Goal: Task Accomplishment & Management: Use online tool/utility

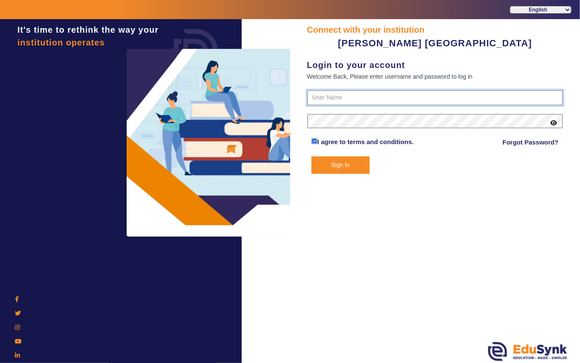
type input "7685859009"
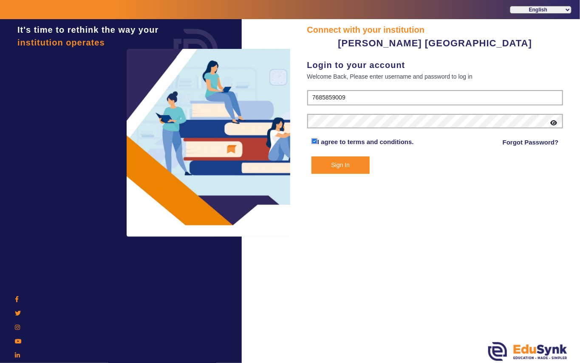
click at [362, 164] on button "Sign In" at bounding box center [340, 164] width 58 height 17
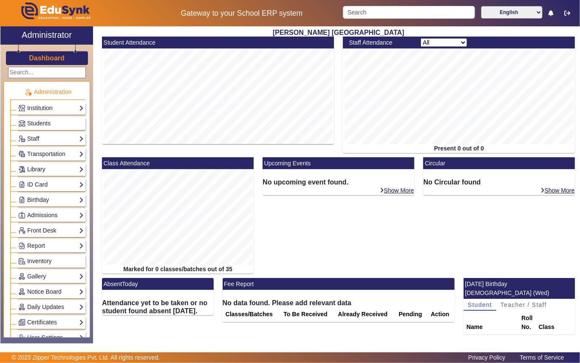
click at [61, 170] on link "Library" at bounding box center [50, 169] width 65 height 10
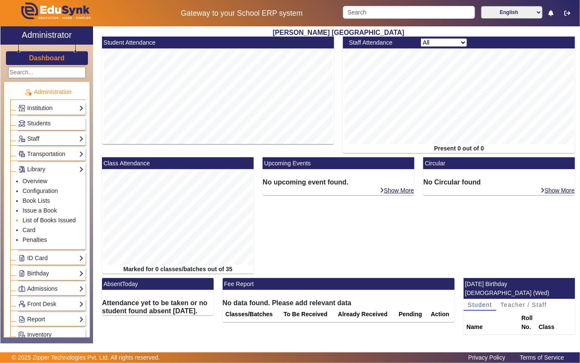
click at [70, 222] on link "List of Books Issued" at bounding box center [49, 220] width 53 height 7
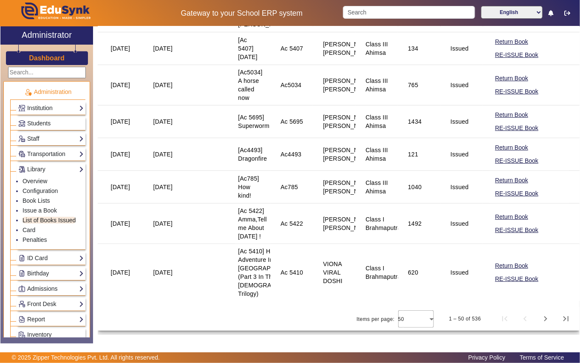
scroll to position [1995, 0]
click at [537, 318] on span "Next page" at bounding box center [545, 318] width 20 height 20
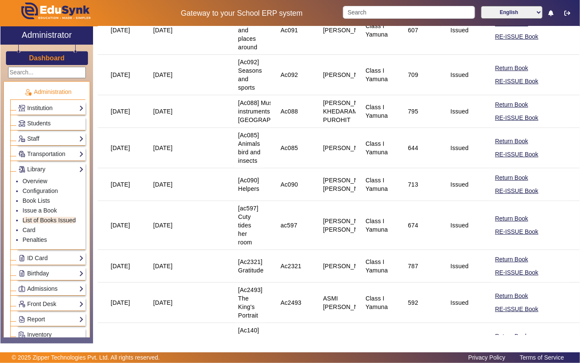
scroll to position [2189, 0]
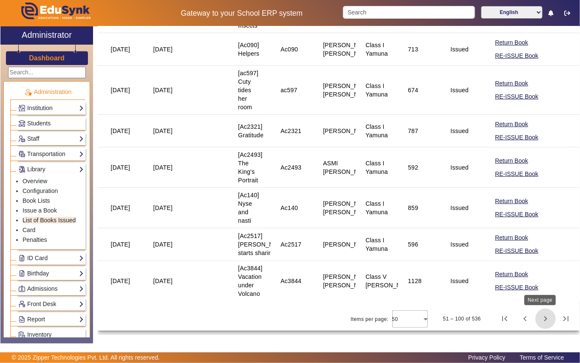
click at [537, 315] on span "Next page" at bounding box center [545, 318] width 20 height 20
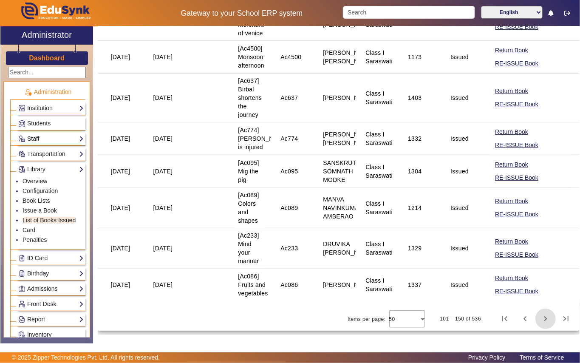
scroll to position [1927, 0]
click at [537, 319] on span "Next page" at bounding box center [545, 318] width 20 height 20
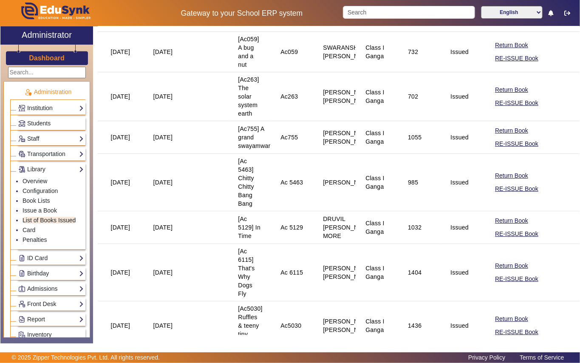
scroll to position [1910, 0]
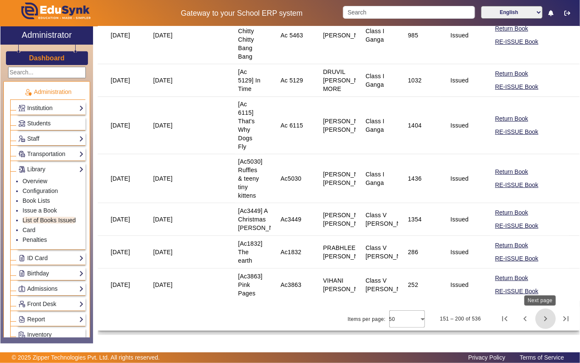
click at [539, 316] on span "Next page" at bounding box center [545, 318] width 20 height 20
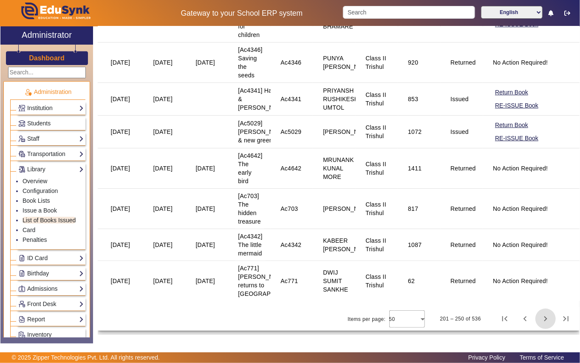
scroll to position [2042, 0]
click at [541, 316] on span "Next page" at bounding box center [545, 318] width 20 height 20
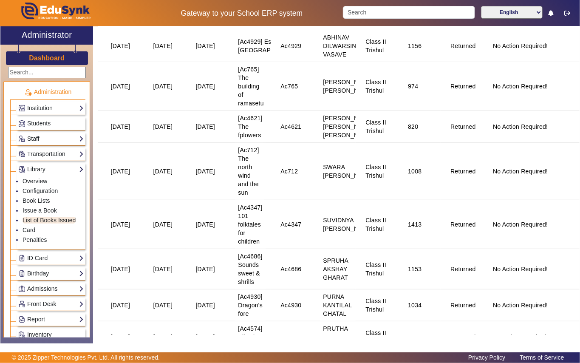
scroll to position [0, 0]
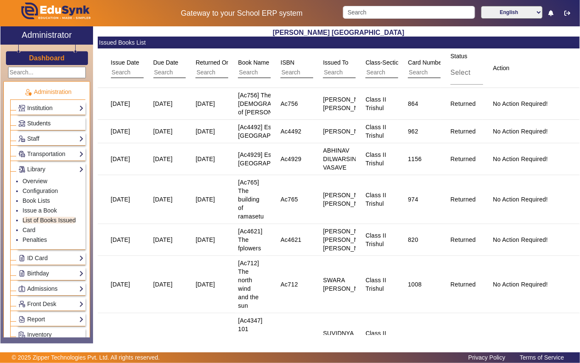
click at [62, 123] on link "Students" at bounding box center [50, 123] width 65 height 10
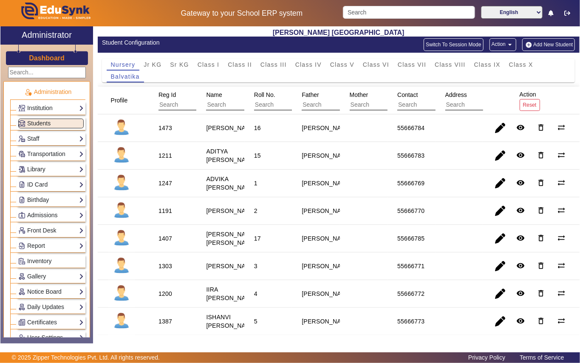
click at [56, 167] on link "Library" at bounding box center [50, 169] width 65 height 10
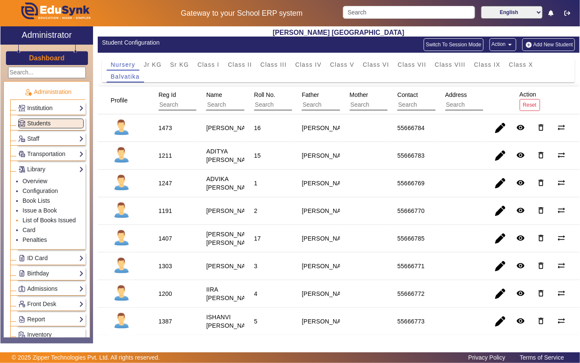
click at [55, 218] on link "List of Books Issued" at bounding box center [49, 220] width 53 height 7
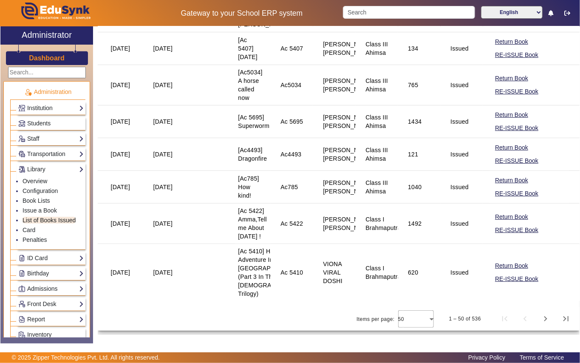
scroll to position [1995, 0]
click at [538, 320] on span "Next page" at bounding box center [545, 318] width 20 height 20
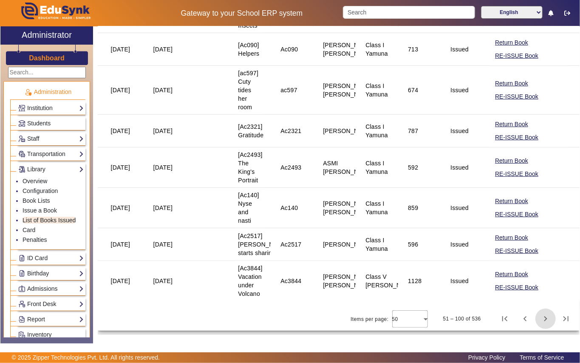
scroll to position [2189, 0]
click at [537, 317] on span "Next page" at bounding box center [545, 318] width 20 height 20
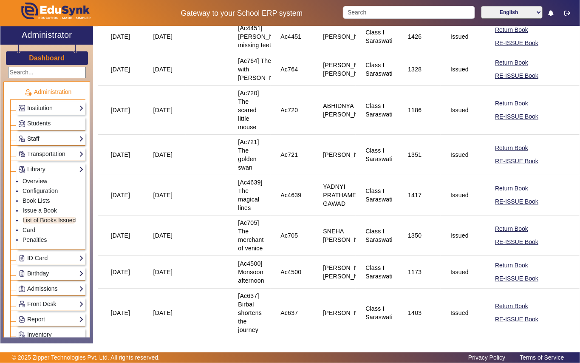
scroll to position [1927, 0]
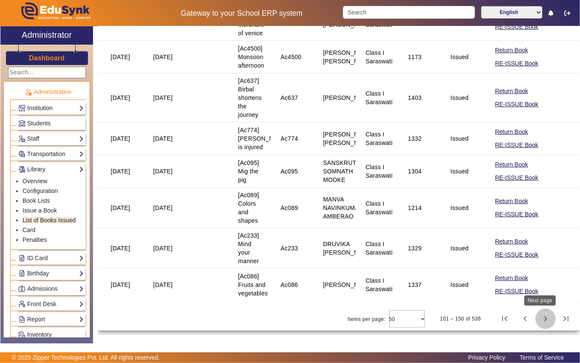
click at [535, 316] on span "Next page" at bounding box center [545, 318] width 20 height 20
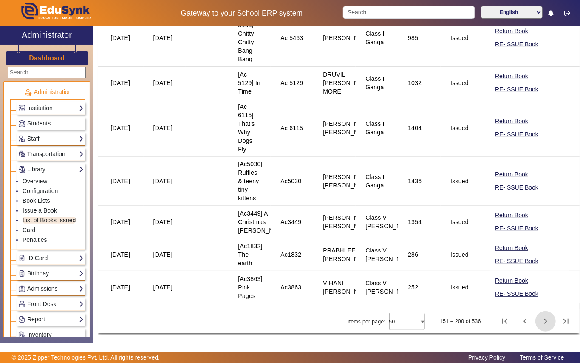
scroll to position [1910, 0]
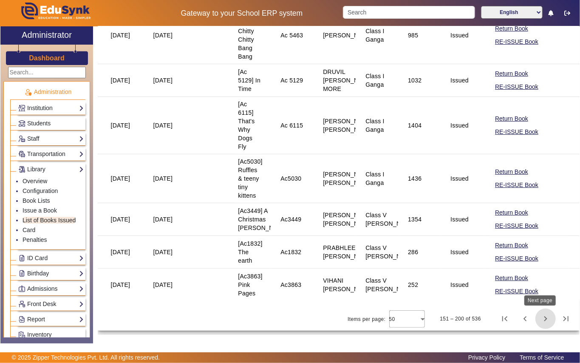
click at [539, 319] on span "Next page" at bounding box center [545, 318] width 20 height 20
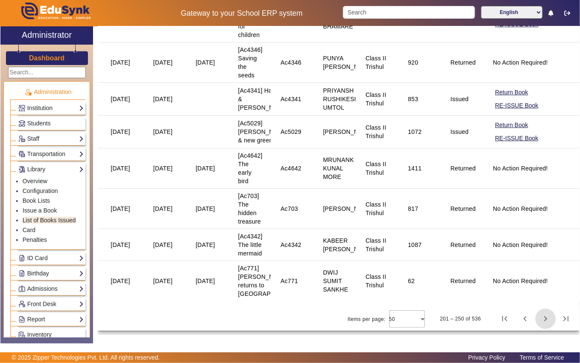
scroll to position [2042, 0]
click at [535, 318] on span "Next page" at bounding box center [545, 318] width 20 height 20
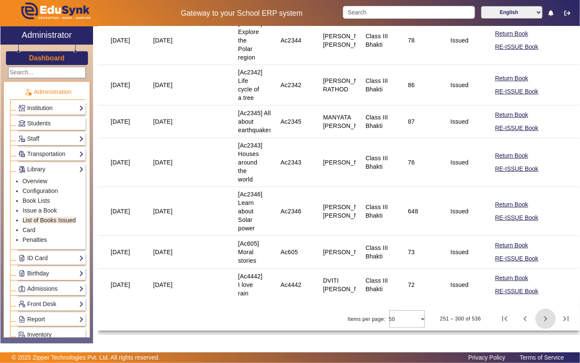
scroll to position [1785, 0]
click at [539, 321] on span "Next page" at bounding box center [545, 318] width 20 height 20
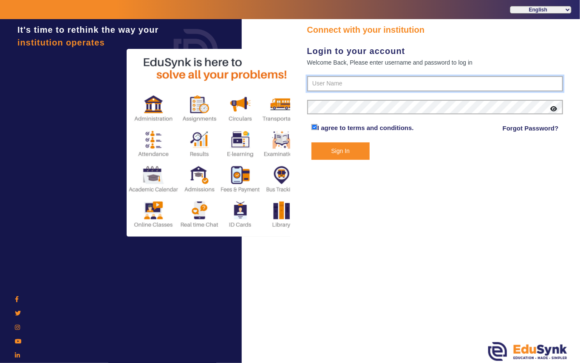
type input "7685859009"
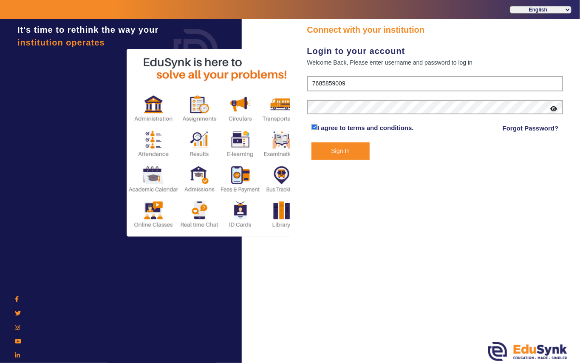
click at [357, 146] on button "Sign In" at bounding box center [340, 150] width 58 height 17
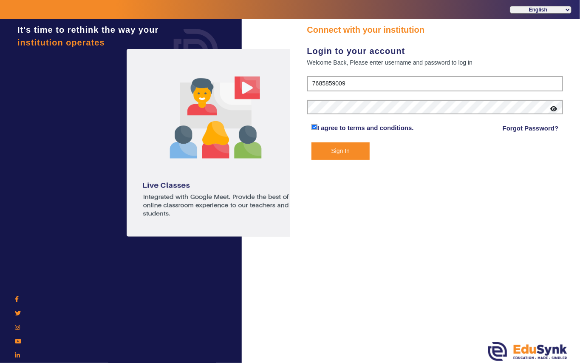
click at [357, 146] on button "Sign In" at bounding box center [340, 150] width 58 height 17
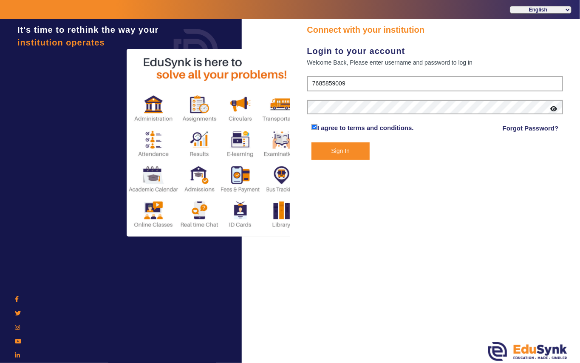
click at [311, 142] on button "Sign In" at bounding box center [340, 150] width 58 height 17
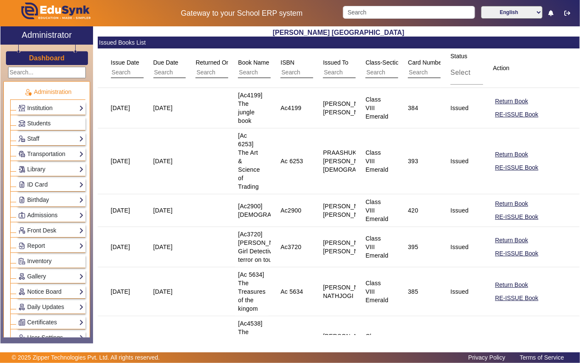
click at [388, 73] on input "text" at bounding box center [403, 72] width 76 height 11
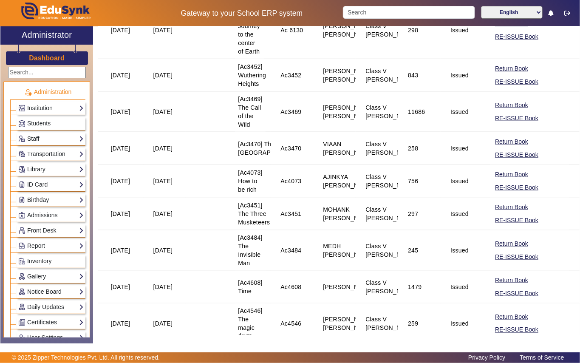
scroll to position [623, 0]
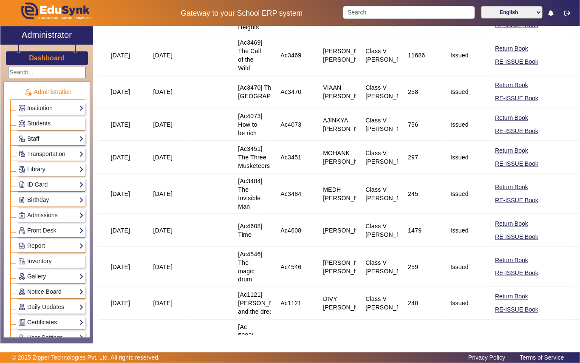
type input "V [GEOGRAPHIC_DATA]"
click at [53, 121] on link "Students" at bounding box center [50, 123] width 65 height 10
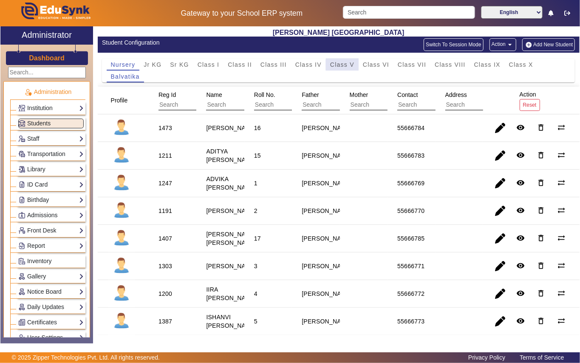
click at [352, 65] on span "Class V" at bounding box center [342, 65] width 24 height 6
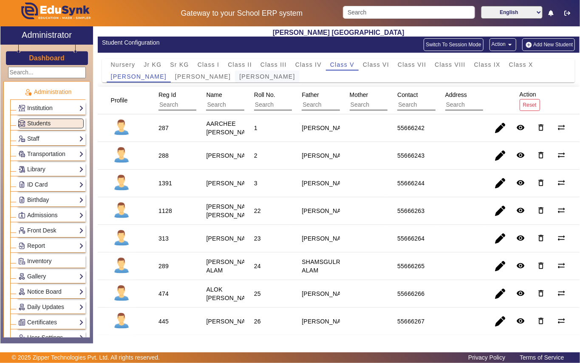
click at [239, 77] on span "[PERSON_NAME]" at bounding box center [267, 76] width 56 height 6
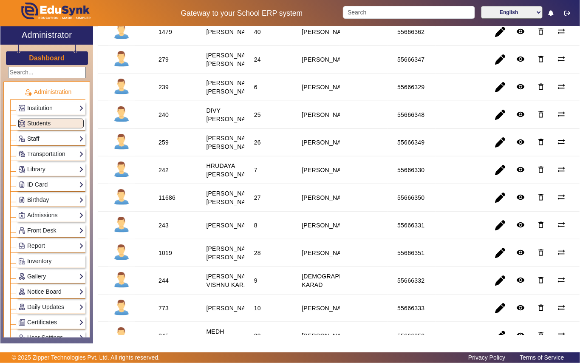
scroll to position [396, 0]
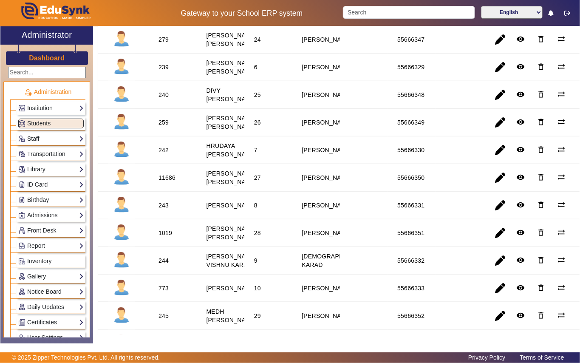
click at [165, 127] on div "259" at bounding box center [163, 122] width 10 height 8
copy div "259"
click at [43, 166] on link "Library" at bounding box center [50, 169] width 65 height 10
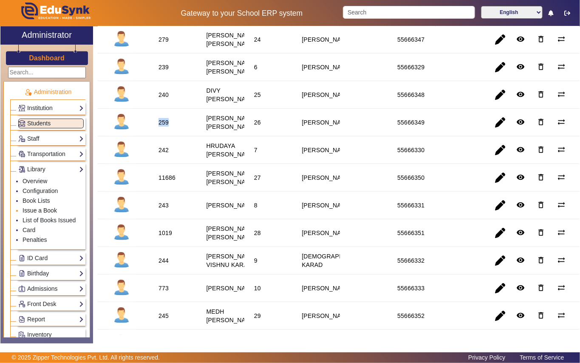
click at [48, 212] on link "Issue a Book" at bounding box center [40, 210] width 34 height 7
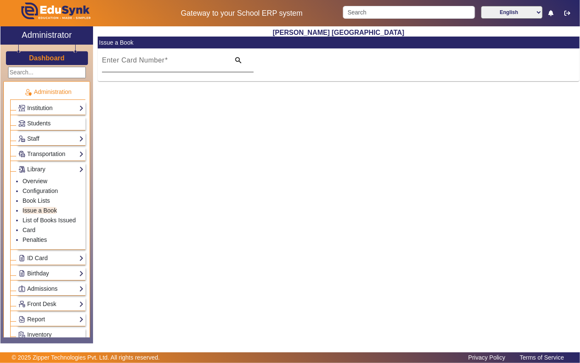
click at [185, 60] on input "Enter Card Number" at bounding box center [163, 64] width 123 height 10
paste input "259"
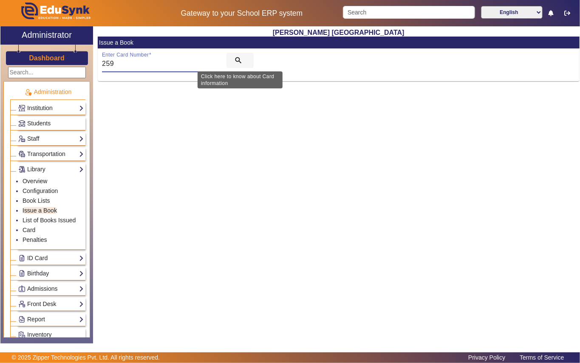
click at [234, 59] on mat-icon "search" at bounding box center [238, 60] width 8 height 8
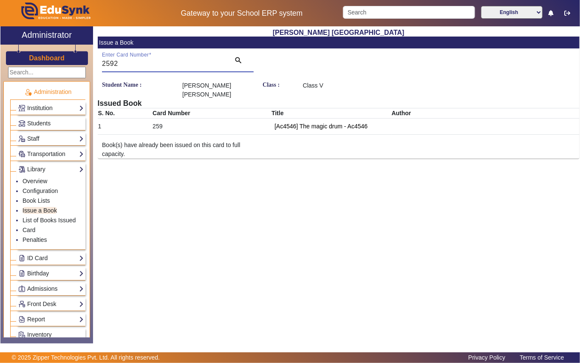
type input "2592"
click at [406, 140] on div "Student Name : [PERSON_NAME] [PERSON_NAME] Class : Class V Issued Book S. No. C…" at bounding box center [339, 119] width 482 height 77
click at [43, 223] on link "List of Books Issued" at bounding box center [49, 220] width 53 height 7
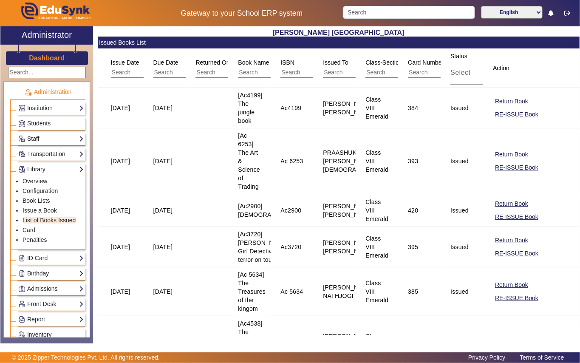
click at [381, 72] on input "text" at bounding box center [403, 72] width 76 height 11
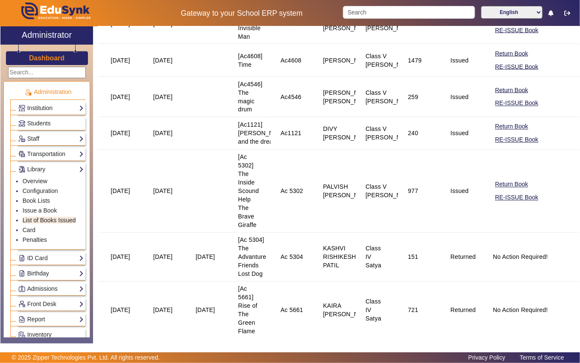
scroll to position [849, 0]
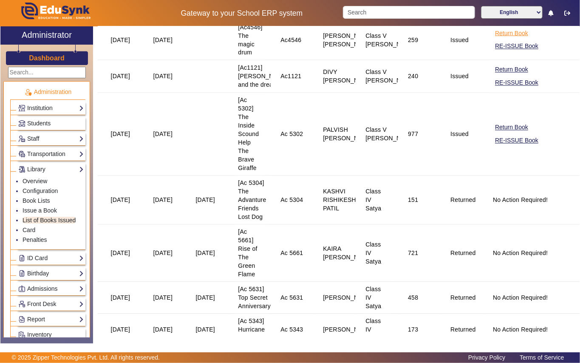
type input "V [GEOGRAPHIC_DATA]"
click at [506, 39] on button "Return Book" at bounding box center [511, 33] width 35 height 11
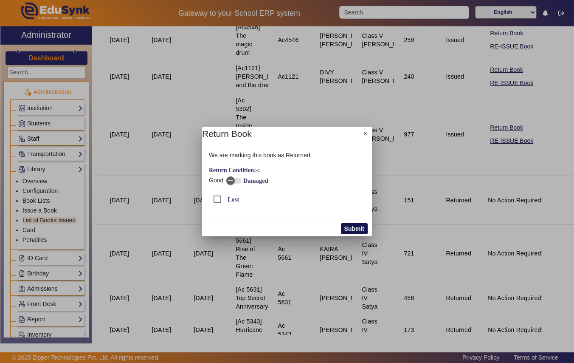
click at [352, 228] on button "Submit" at bounding box center [354, 228] width 27 height 11
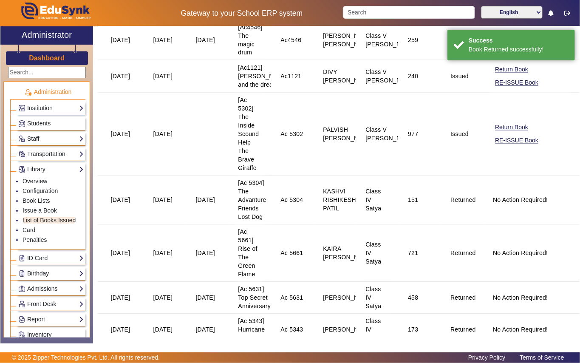
click at [46, 123] on span "Students" at bounding box center [38, 123] width 23 height 7
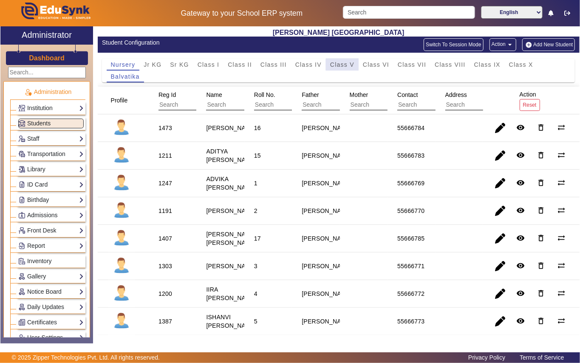
click at [342, 65] on span "Class V" at bounding box center [342, 65] width 24 height 6
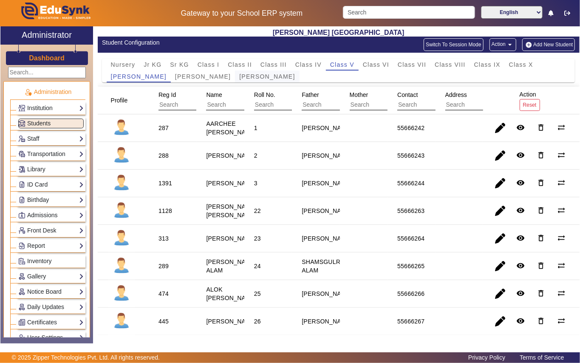
click at [239, 77] on span "[PERSON_NAME]" at bounding box center [267, 76] width 56 height 6
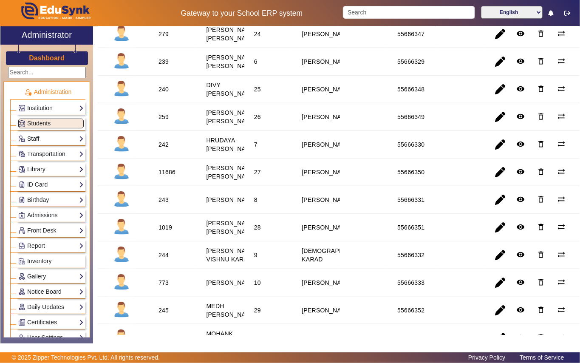
scroll to position [453, 0]
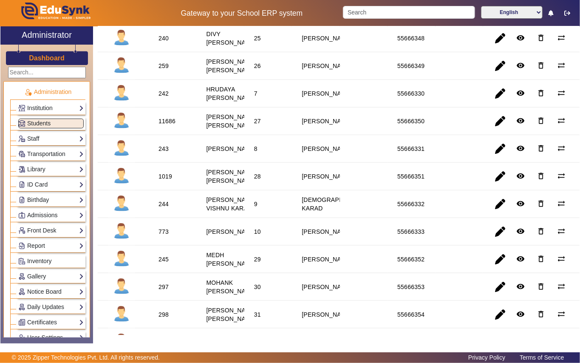
click at [166, 70] on div "259" at bounding box center [163, 66] width 10 height 8
click at [164, 70] on div "259" at bounding box center [163, 66] width 10 height 8
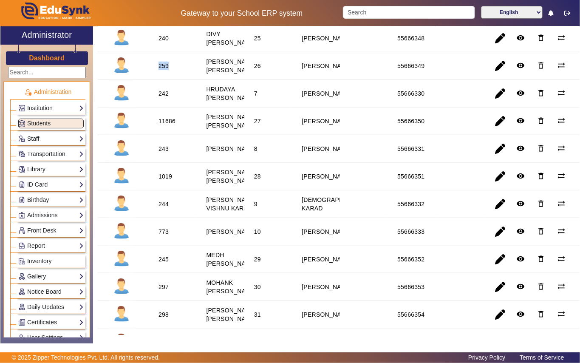
click at [164, 70] on div "259" at bounding box center [163, 66] width 10 height 8
copy div "259"
click at [46, 167] on link "Library" at bounding box center [50, 169] width 65 height 10
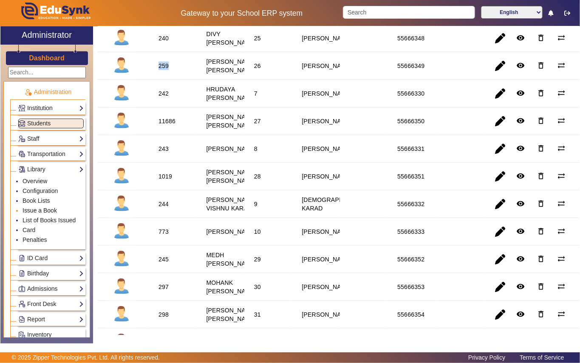
click at [50, 213] on link "Issue a Book" at bounding box center [40, 210] width 34 height 7
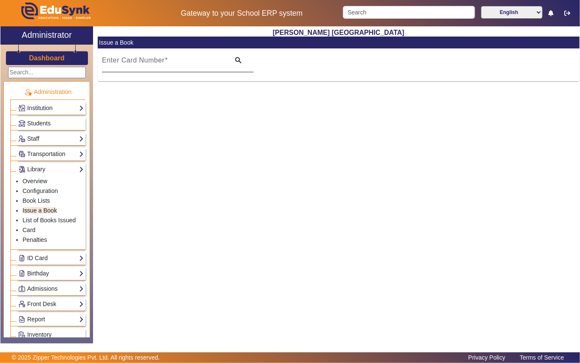
click at [189, 62] on input "Enter Card Number" at bounding box center [163, 64] width 123 height 10
paste input "259"
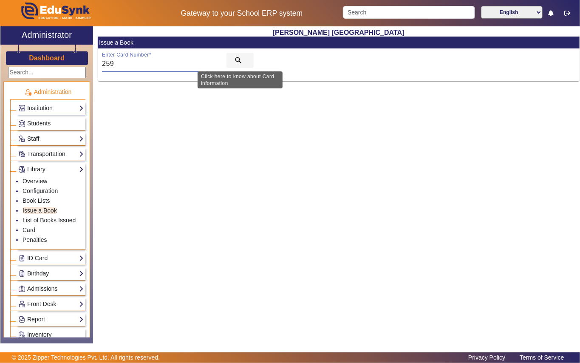
type input "259"
click at [236, 59] on mat-icon "search" at bounding box center [238, 60] width 8 height 8
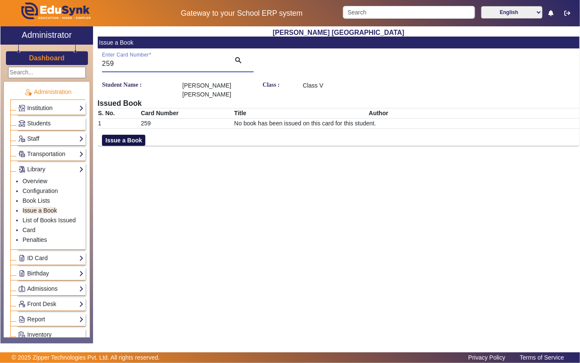
click at [126, 140] on button "Issue a Book" at bounding box center [123, 140] width 43 height 11
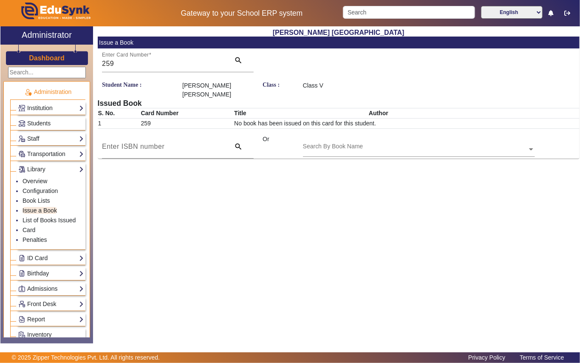
click at [382, 141] on div "Search By Book Name" at bounding box center [415, 140] width 224 height 10
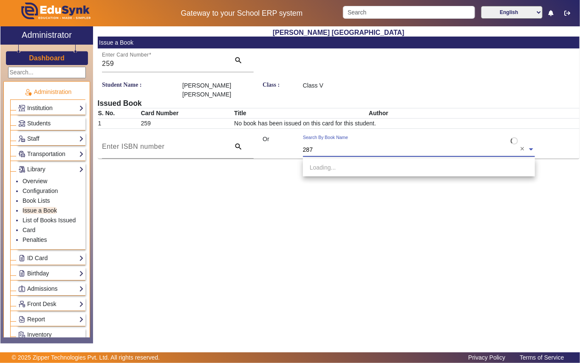
type input "2877"
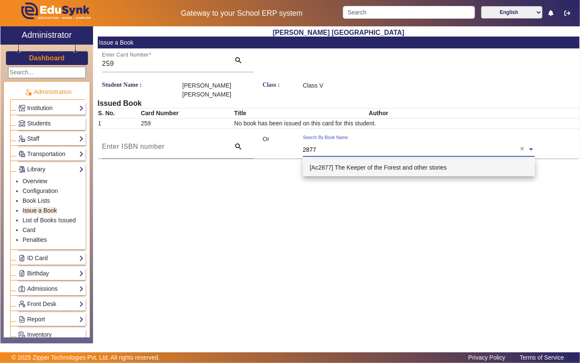
click at [355, 167] on span "[Ac2877] The Keeper of the Forest and other stories" at bounding box center [378, 167] width 137 height 7
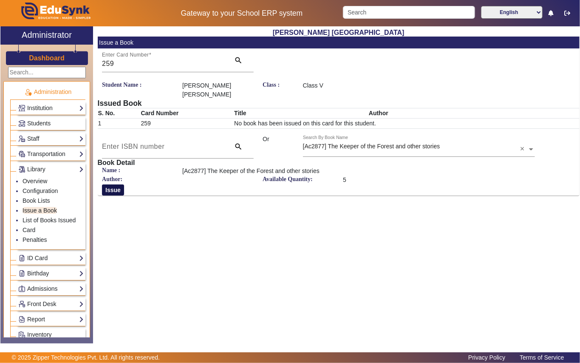
click at [115, 189] on button "Issue" at bounding box center [113, 189] width 22 height 11
